Goal: Task Accomplishment & Management: Manage account settings

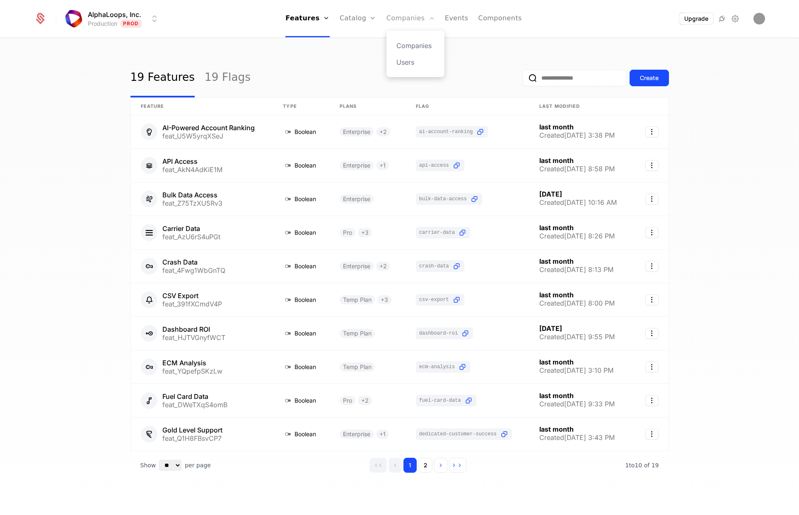
click at [409, 15] on link "Companies" at bounding box center [411, 18] width 48 height 37
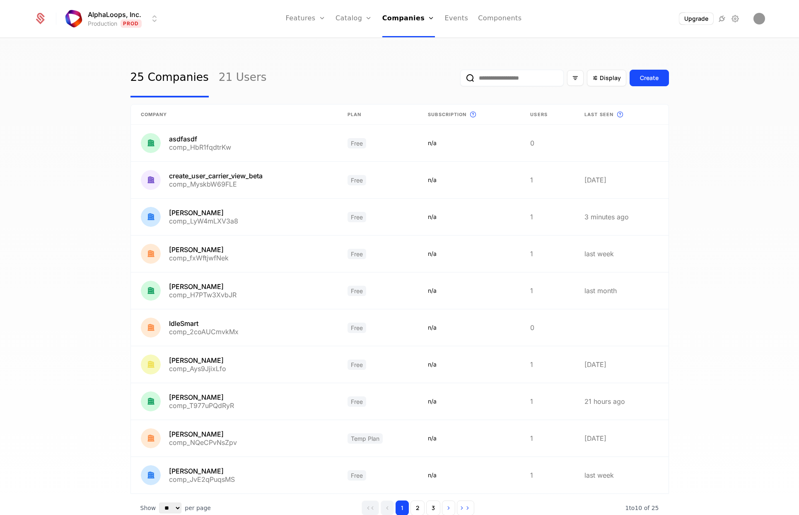
click at [520, 82] on input "email" at bounding box center [512, 78] width 104 height 17
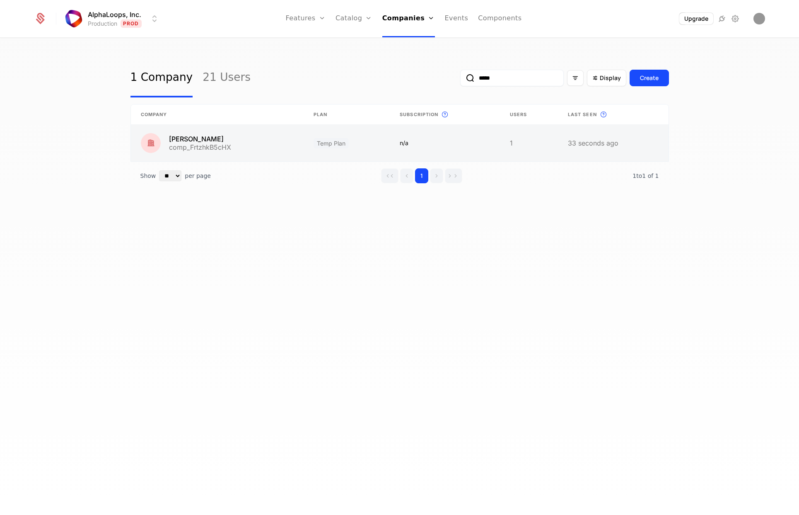
type input "*****"
click at [196, 138] on link at bounding box center [217, 143] width 173 height 36
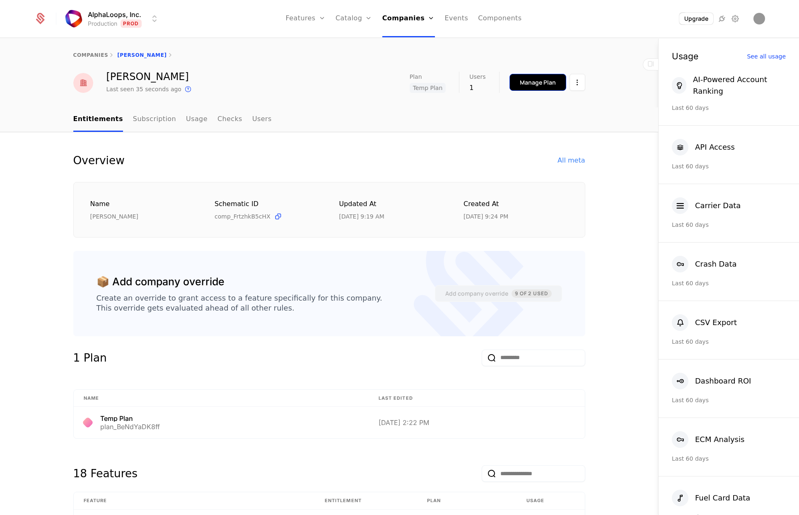
click at [543, 79] on div "Manage Plan" at bounding box center [538, 82] width 36 height 8
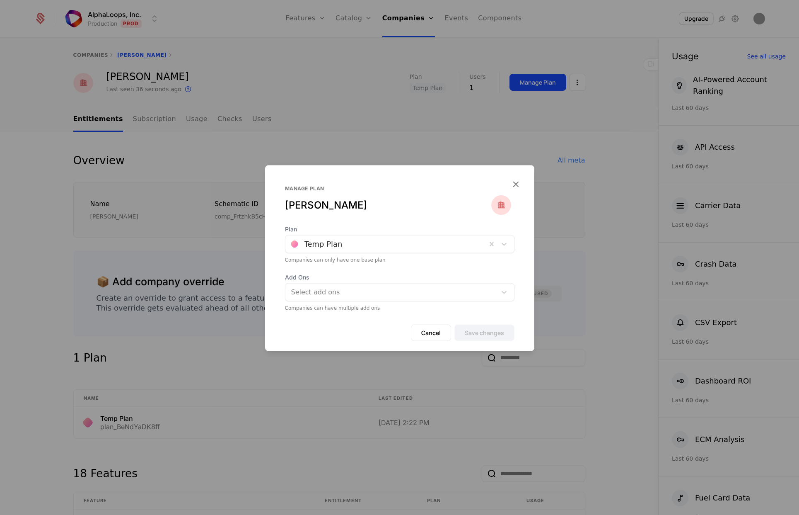
drag, startPoint x: 368, startPoint y: 244, endPoint x: 356, endPoint y: 251, distance: 13.2
click at [367, 245] on div at bounding box center [386, 244] width 190 height 12
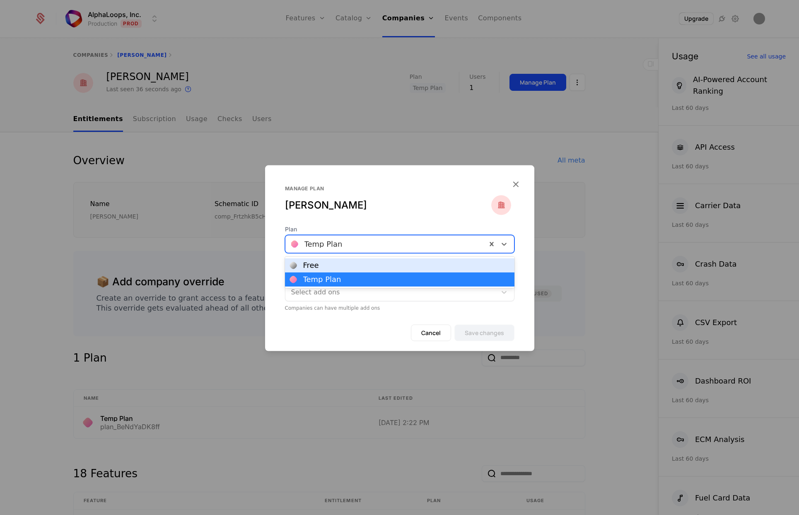
drag, startPoint x: 349, startPoint y: 263, endPoint x: 354, endPoint y: 264, distance: 4.7
click at [349, 263] on div "Free" at bounding box center [400, 264] width 220 height 7
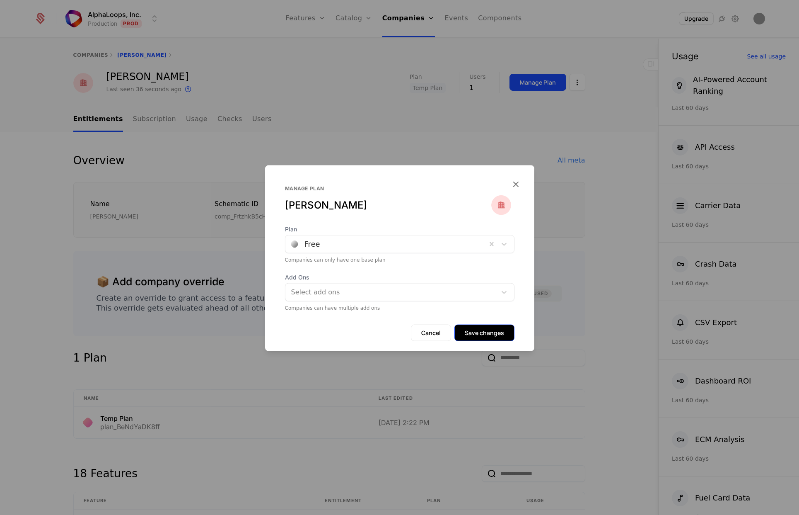
click at [486, 330] on button "Save changes" at bounding box center [485, 332] width 60 height 17
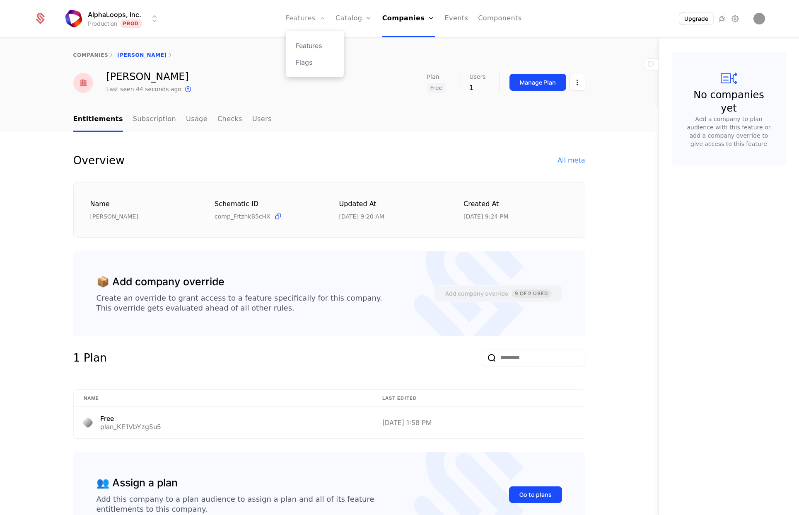
click at [313, 20] on link "Features" at bounding box center [306, 18] width 40 height 37
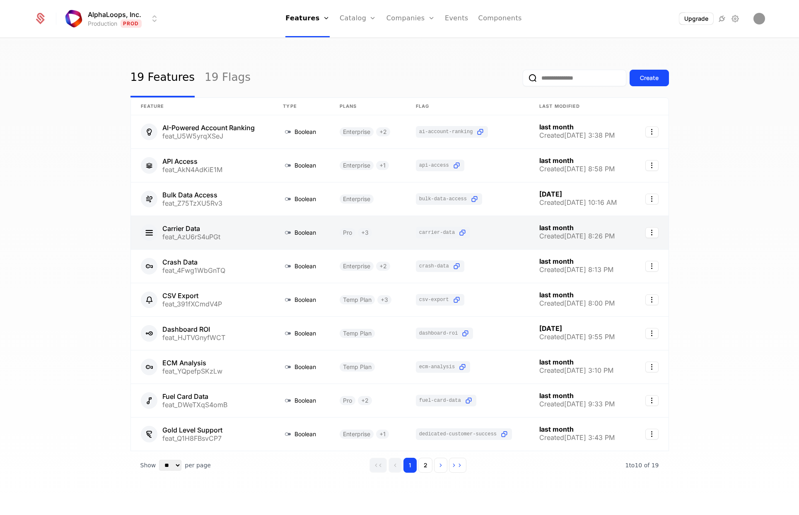
click at [192, 228] on link at bounding box center [202, 232] width 143 height 33
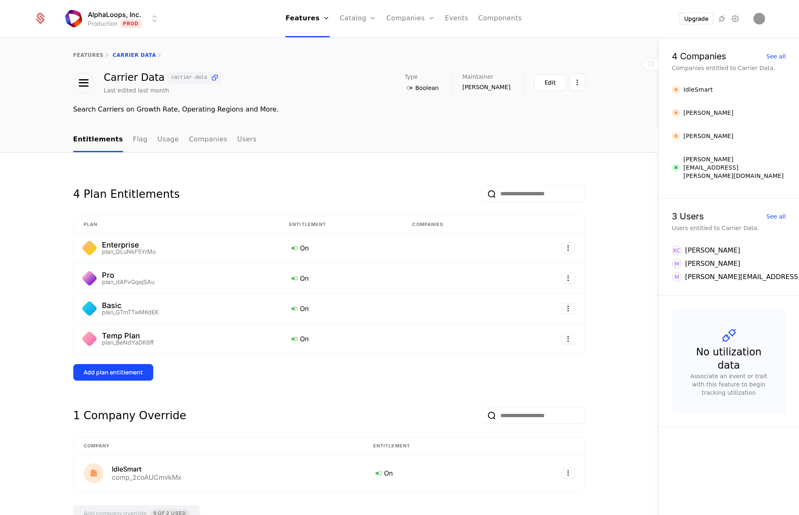
drag, startPoint x: 366, startPoint y: 147, endPoint x: 560, endPoint y: 116, distance: 196.3
click at [372, 145] on nav "Entitlements Flag Usage Companies Users" at bounding box center [329, 140] width 512 height 24
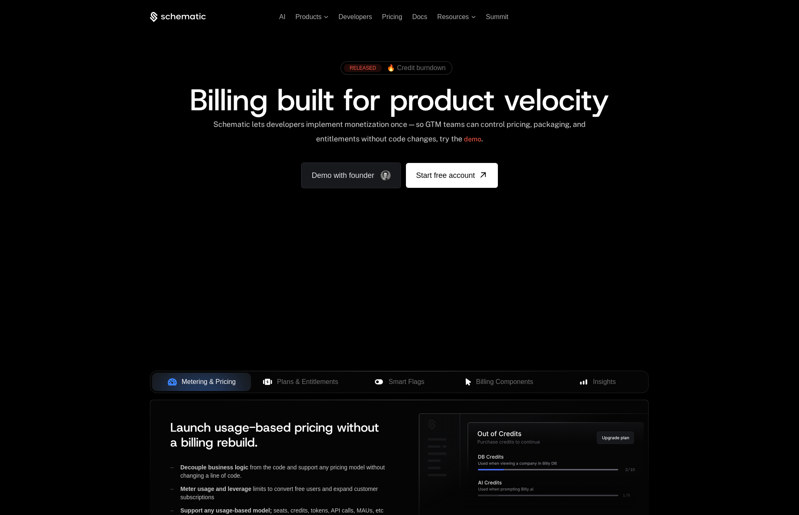
click at [599, 18] on link "Sign in" at bounding box center [591, 16] width 18 height 13
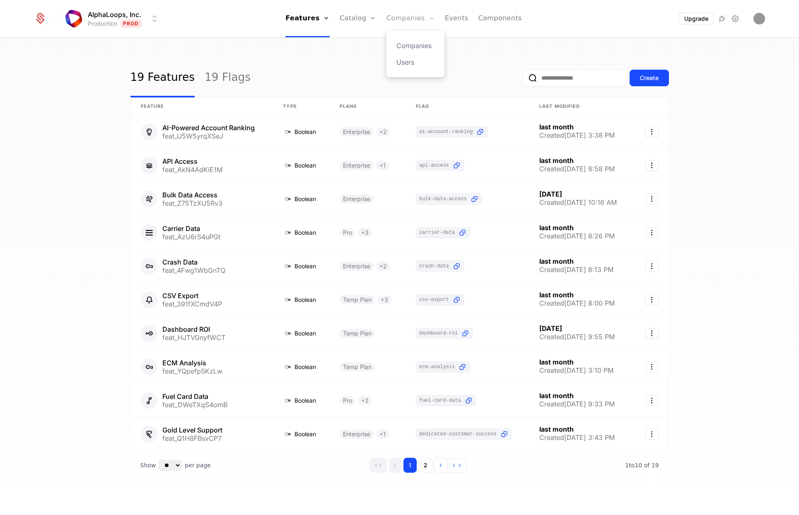
click at [413, 19] on link "Companies" at bounding box center [411, 18] width 48 height 37
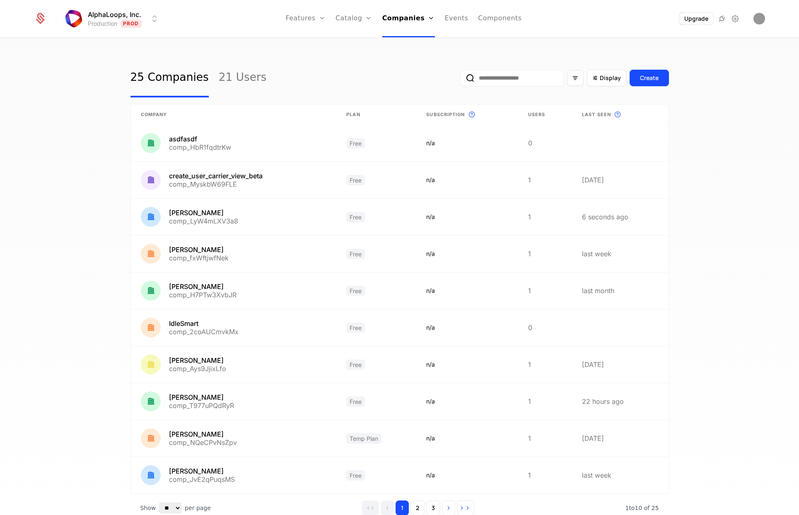
click at [523, 80] on input "email" at bounding box center [512, 78] width 104 height 17
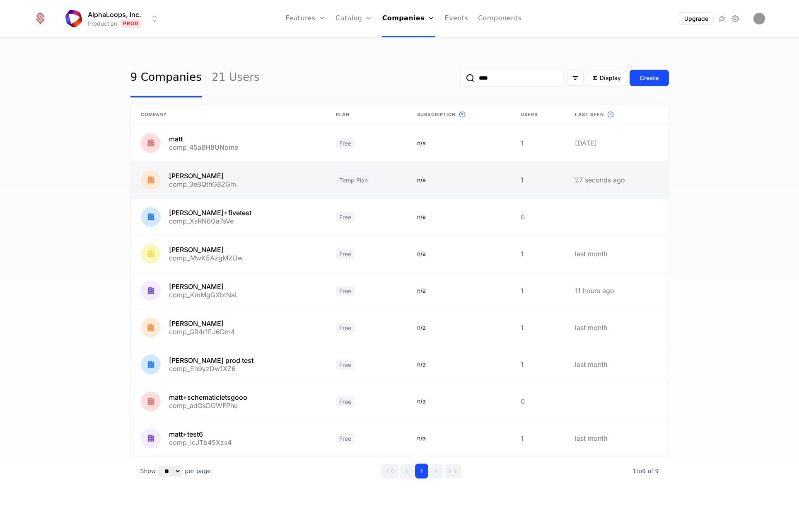
type input "****"
click at [276, 184] on link at bounding box center [229, 180] width 196 height 36
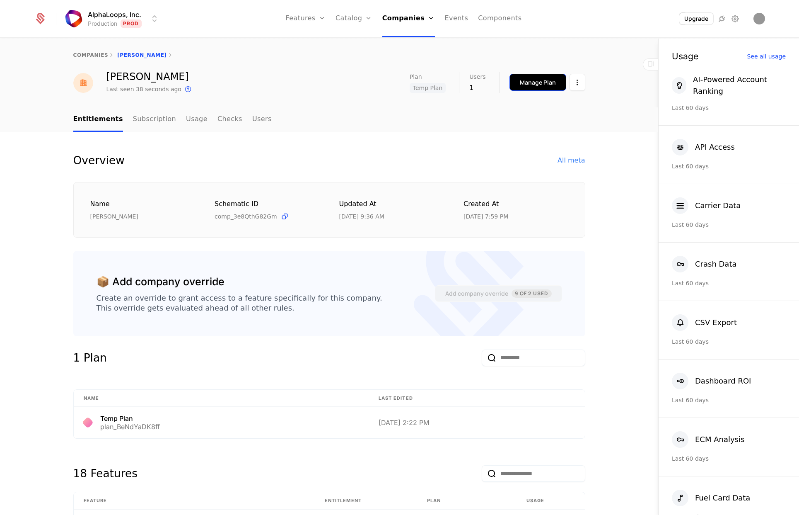
click at [556, 82] on button "Manage Plan" at bounding box center [538, 82] width 57 height 17
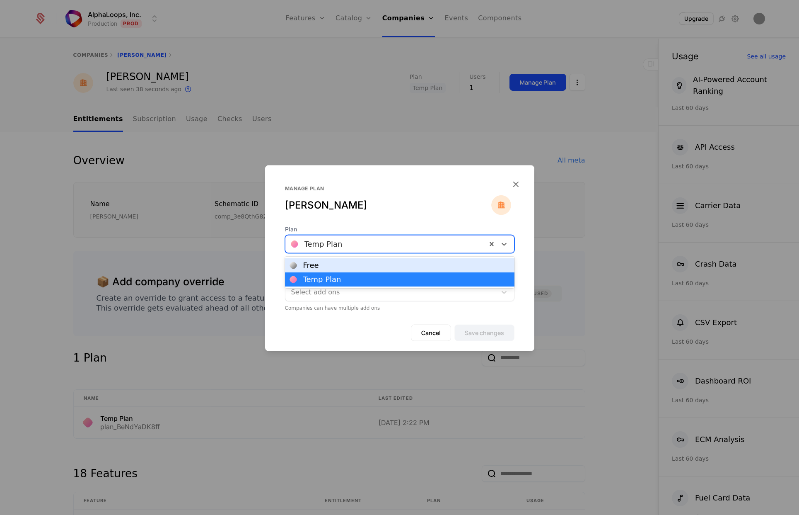
click at [356, 251] on div "Temp Plan" at bounding box center [385, 244] width 201 height 15
click at [345, 260] on div "Free" at bounding box center [400, 265] width 230 height 14
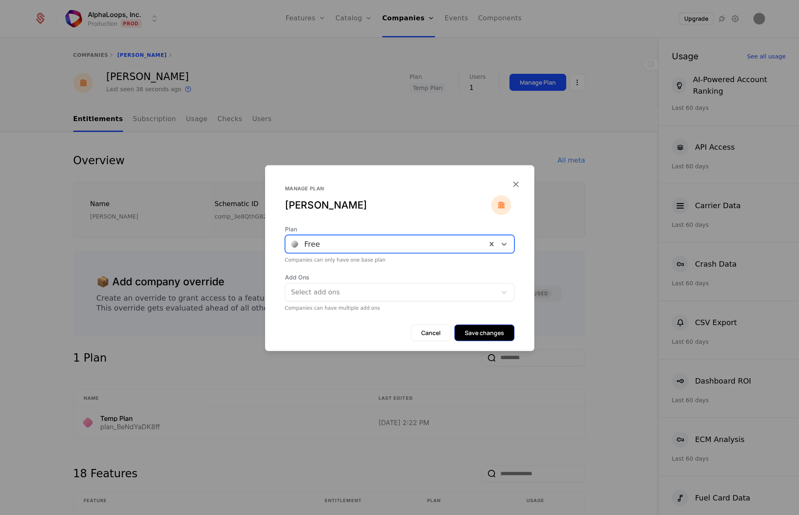
click at [503, 337] on button "Save changes" at bounding box center [485, 332] width 60 height 17
